Goal: Transaction & Acquisition: Purchase product/service

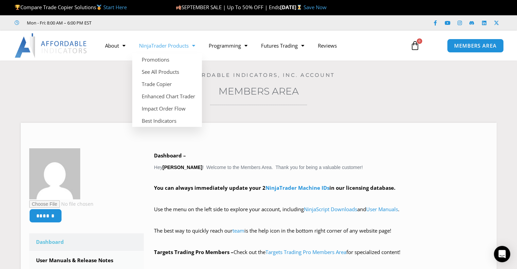
click at [176, 49] on link "NinjaTrader Products" at bounding box center [167, 46] width 70 height 16
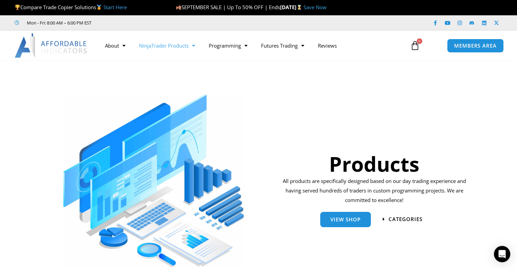
click at [326, 7] on link "Save Now" at bounding box center [314, 7] width 23 height 7
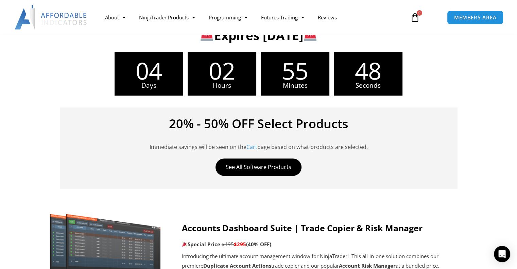
scroll to position [207, 0]
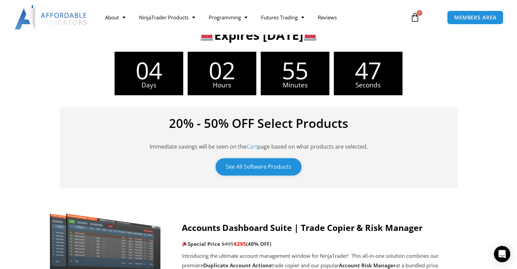
click at [246, 170] on link "See All Software Products" at bounding box center [258, 166] width 86 height 17
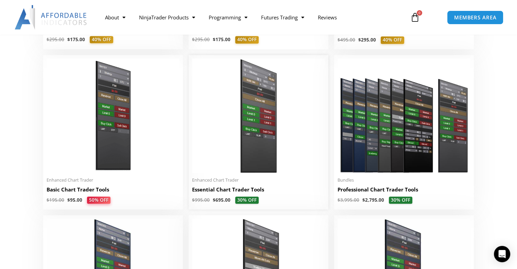
scroll to position [286, 0]
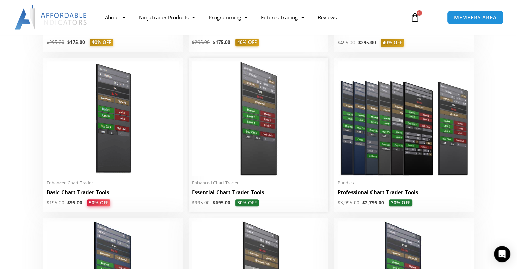
click at [243, 139] on img at bounding box center [258, 118] width 133 height 114
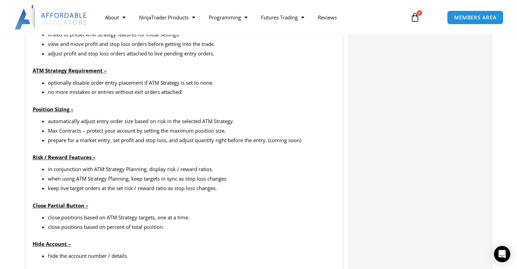
scroll to position [681, 0]
